Goal: Navigation & Orientation: Find specific page/section

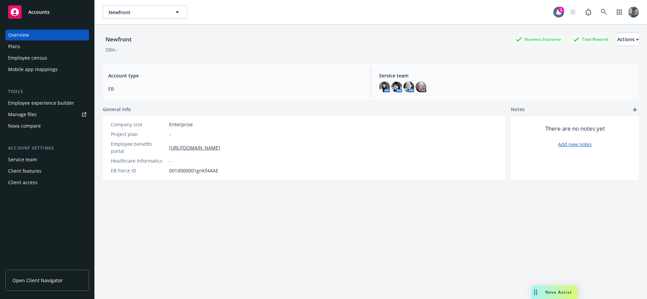
drag, startPoint x: 373, startPoint y: 40, endPoint x: 390, endPoint y: 56, distance: 23.3
click at [374, 40] on div "Newfront Business Insurance Total Rewards Actions" at bounding box center [371, 39] width 536 height 13
